Goal: Task Accomplishment & Management: Manage account settings

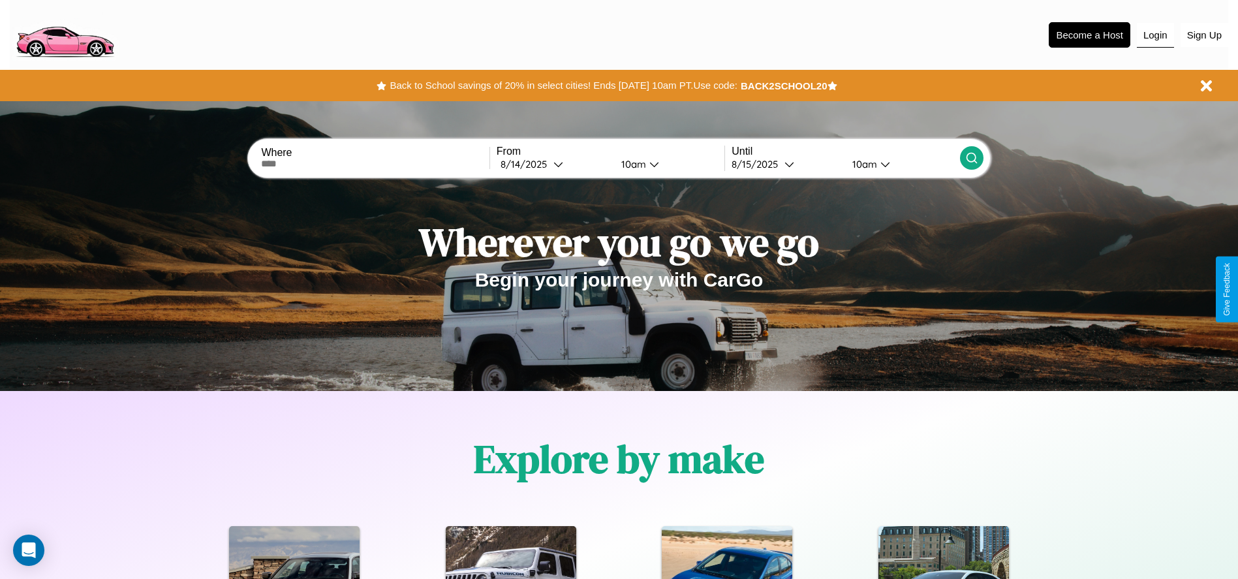
click at [1155, 35] on button "Login" at bounding box center [1155, 35] width 37 height 25
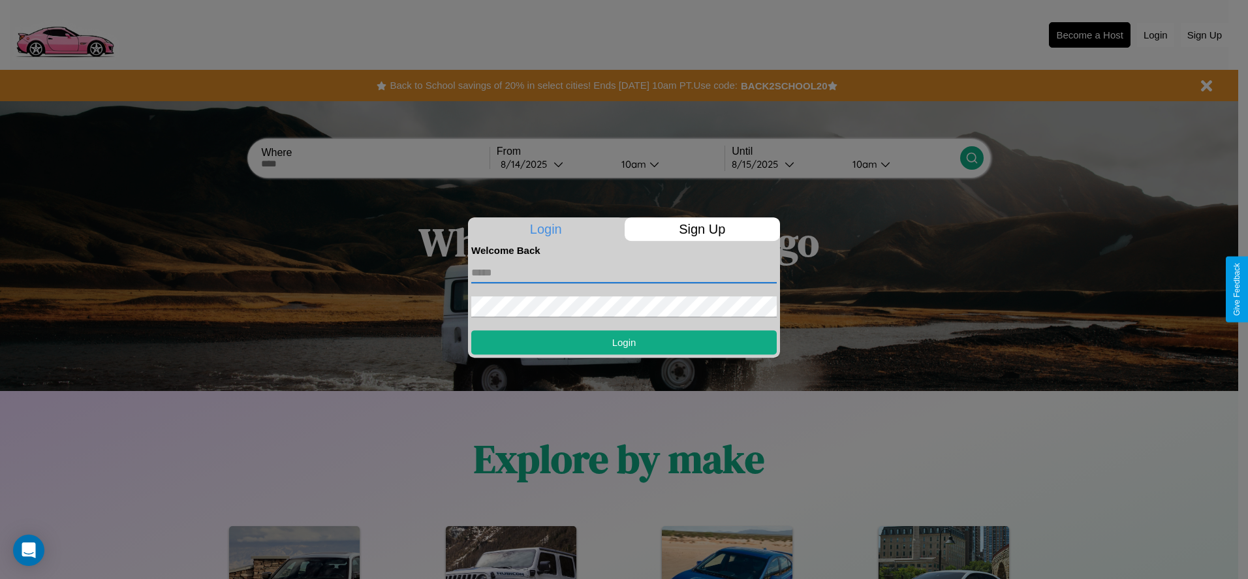
click at [624, 272] on input "text" at bounding box center [623, 272] width 305 height 21
type input "**********"
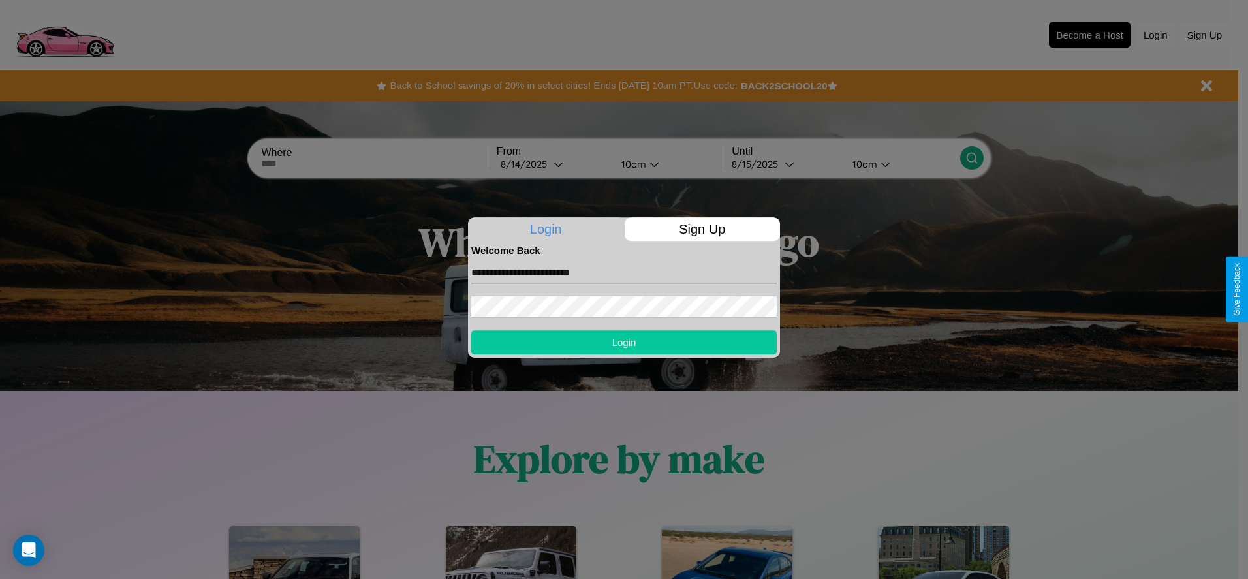
click at [624, 342] on button "Login" at bounding box center [623, 342] width 305 height 24
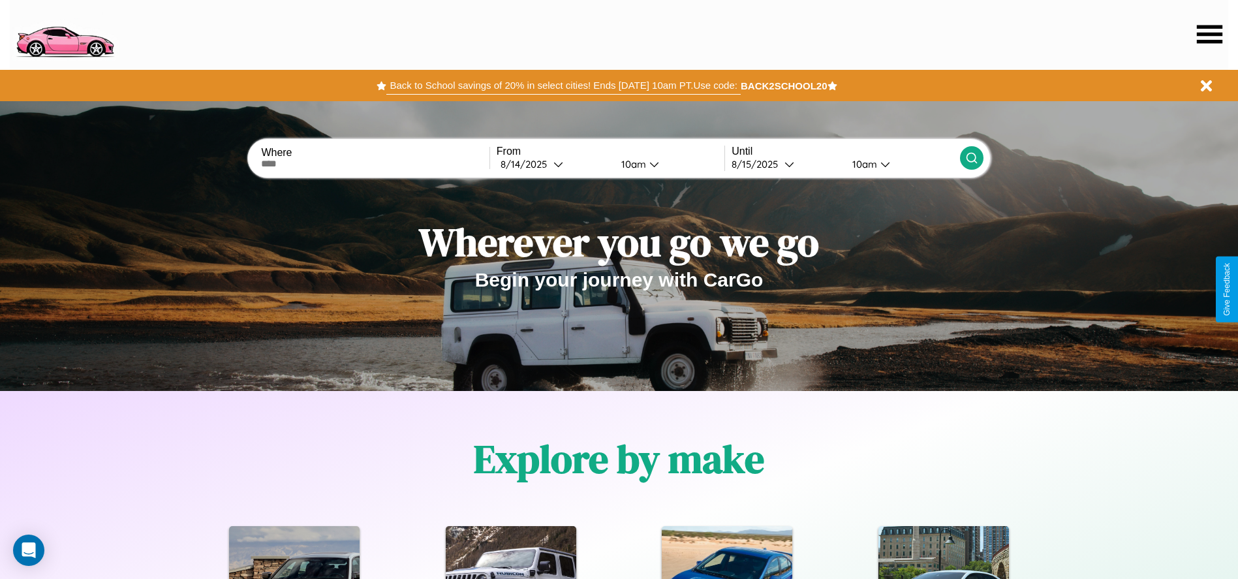
click at [563, 85] on button "Back to School savings of 20% in select cities! Ends [DATE] 10am PT. Use code:" at bounding box center [563, 85] width 354 height 18
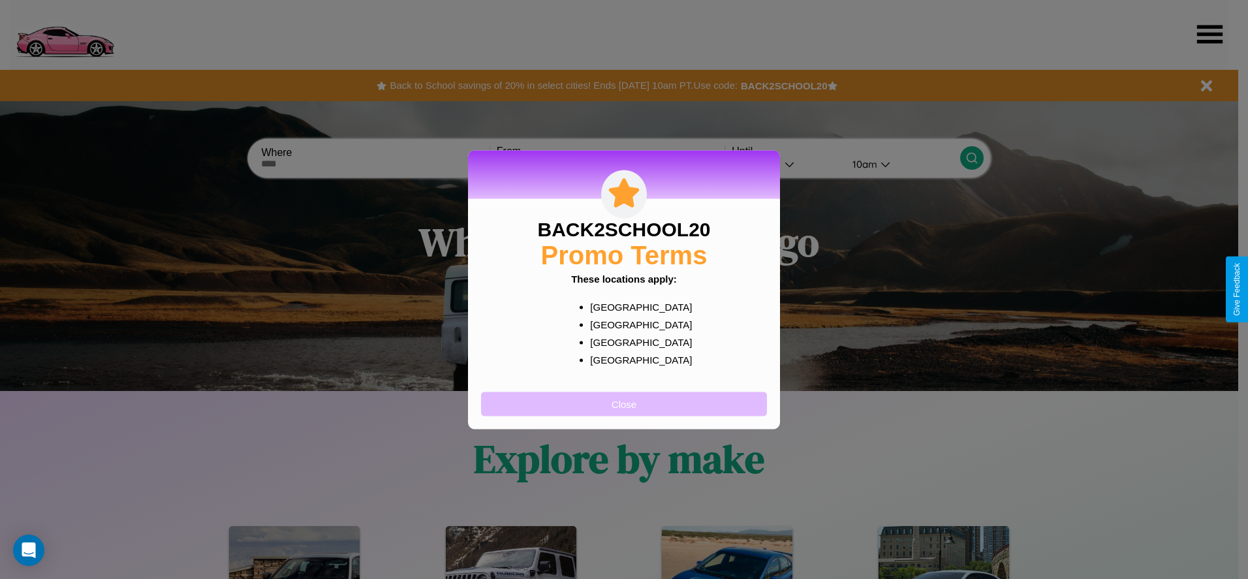
click at [624, 403] on button "Close" at bounding box center [624, 404] width 286 height 24
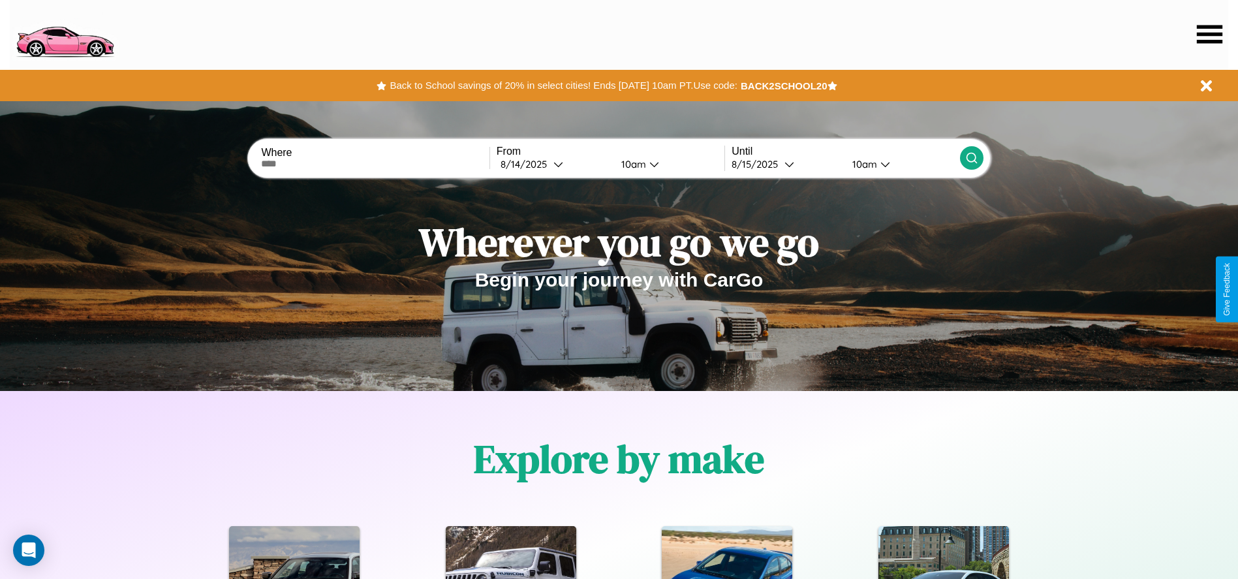
click at [1209, 34] on icon at bounding box center [1209, 34] width 25 height 18
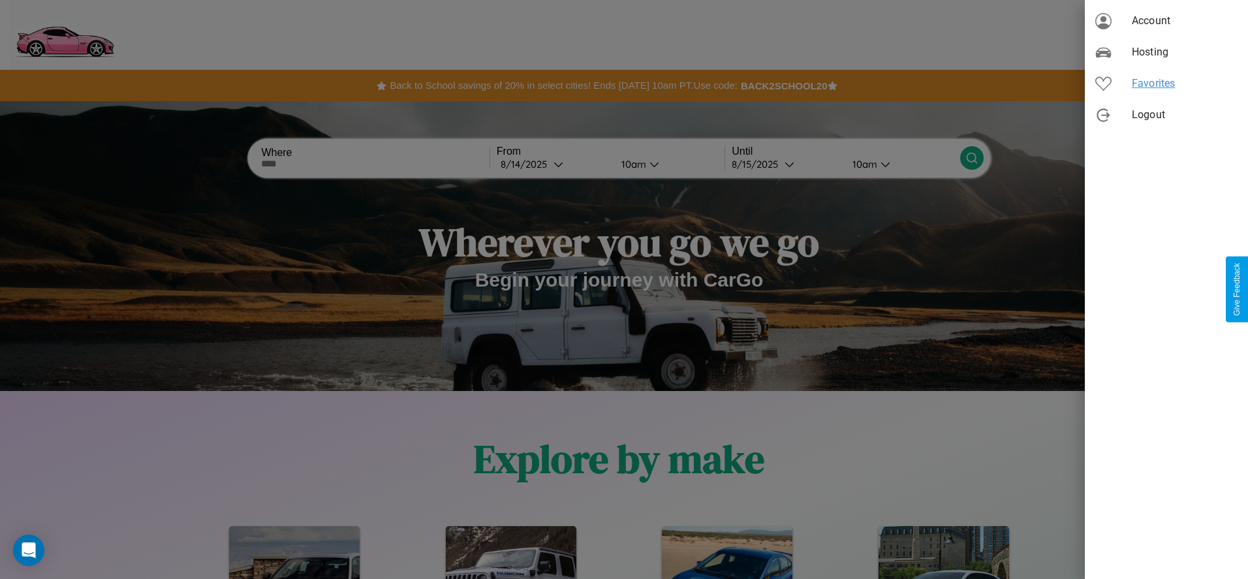
click at [1166, 84] on span "Favorites" at bounding box center [1185, 84] width 106 height 16
